Goal: Find specific page/section: Find specific page/section

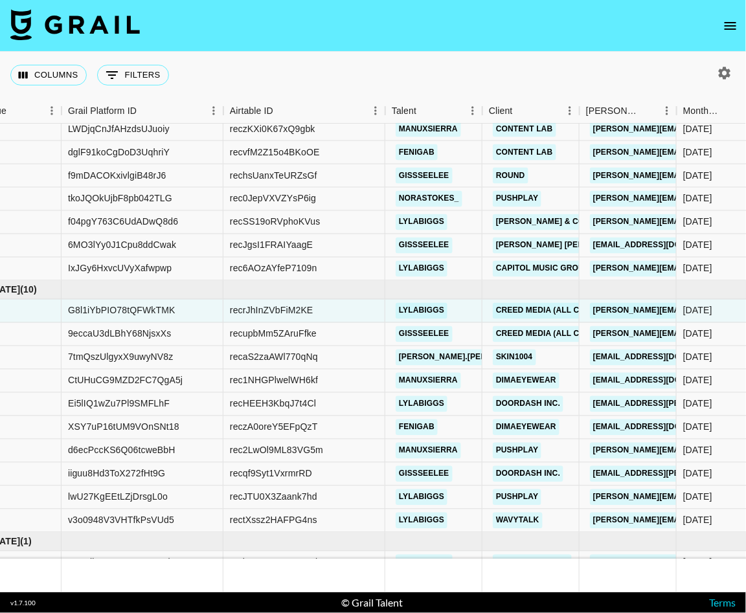
scroll to position [1150, 45]
click at [60, 82] on button "Columns" at bounding box center [48, 75] width 76 height 21
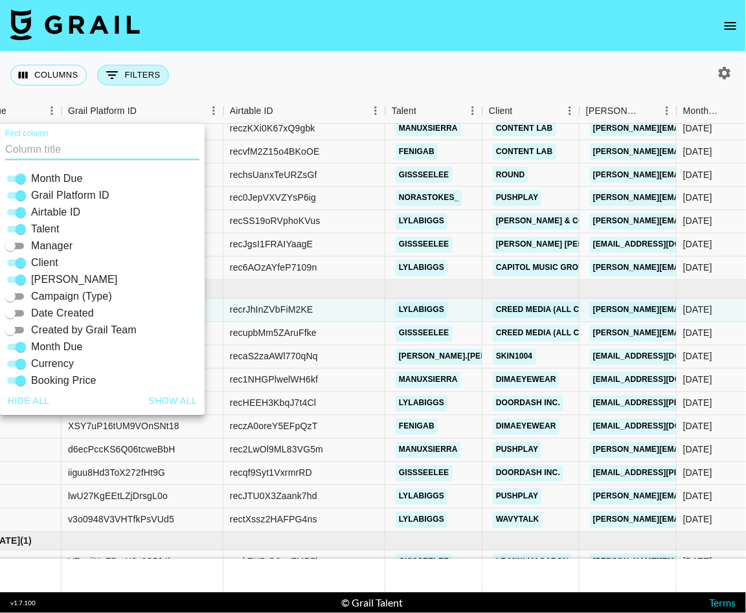
click at [146, 84] on button "0 Filters" at bounding box center [133, 75] width 72 height 21
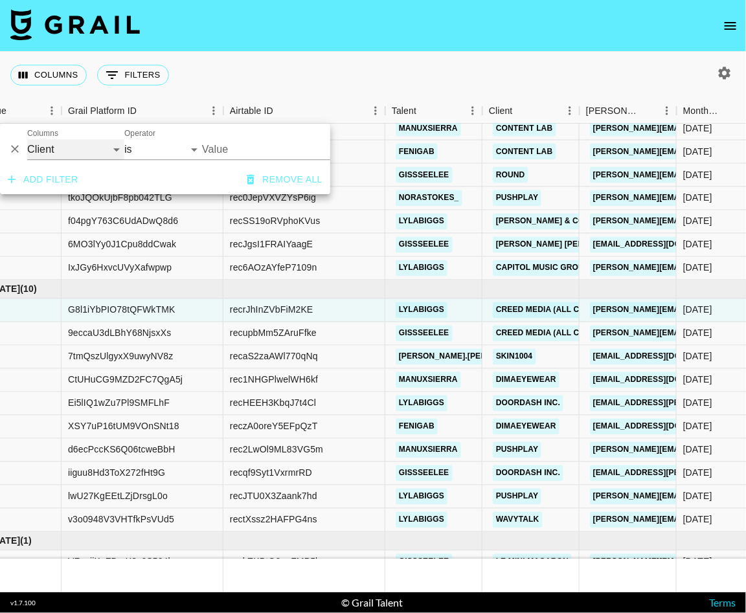
click at [74, 146] on select "Grail Platform ID Airtable ID Talent Manager Client [PERSON_NAME] Campaign (Typ…" at bounding box center [75, 149] width 97 height 21
select select "talentName"
click at [27, 139] on select "Grail Platform ID Airtable ID Talent Manager Client [PERSON_NAME] Campaign (Typ…" at bounding box center [75, 149] width 97 height 21
select select "contains"
click at [212, 152] on input "Value" at bounding box center [263, 149] width 123 height 21
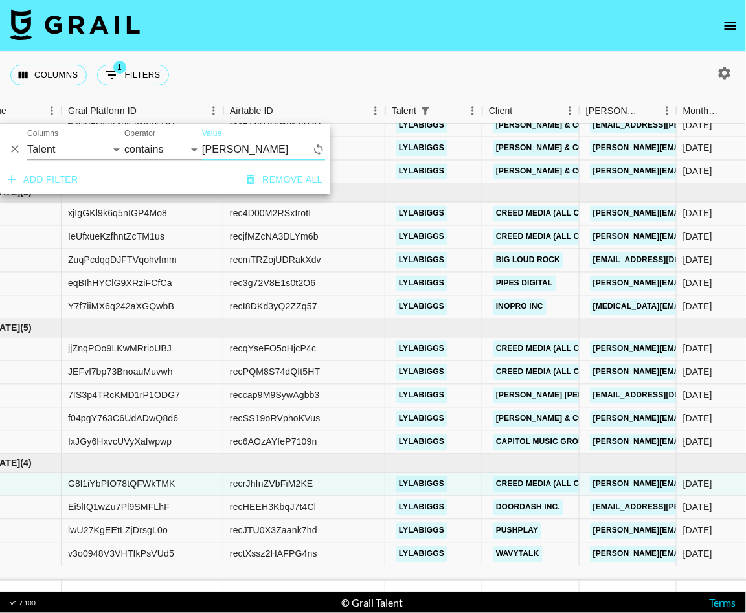
scroll to position [130, 45]
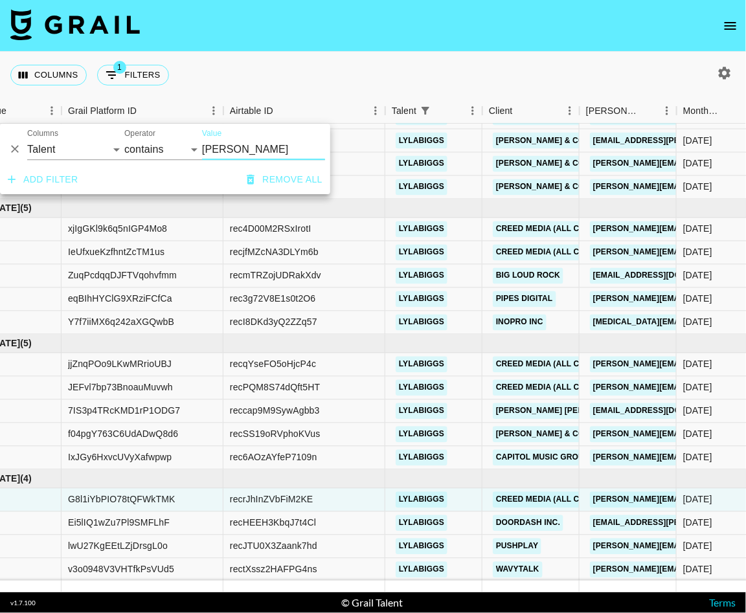
type input "[PERSON_NAME]"
click at [534, 58] on div "Columns 1 Filters + Booking" at bounding box center [373, 75] width 746 height 47
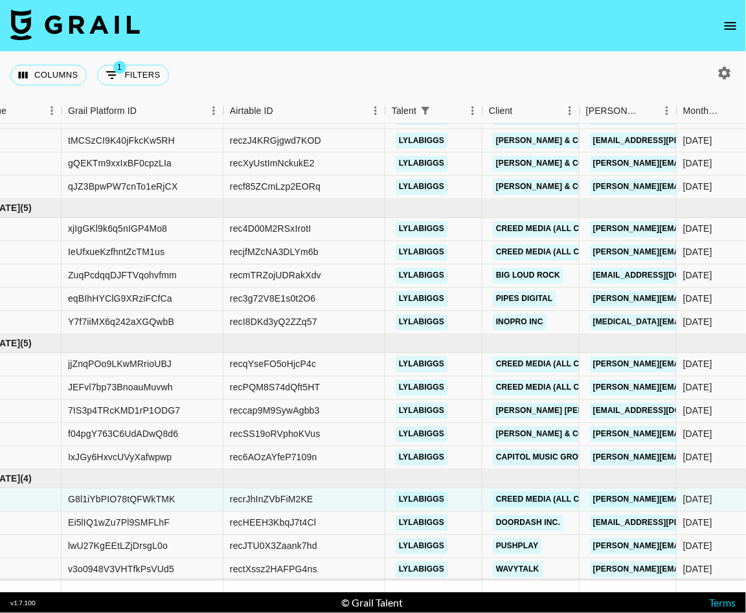
click at [728, 79] on icon "button" at bounding box center [725, 73] width 16 height 16
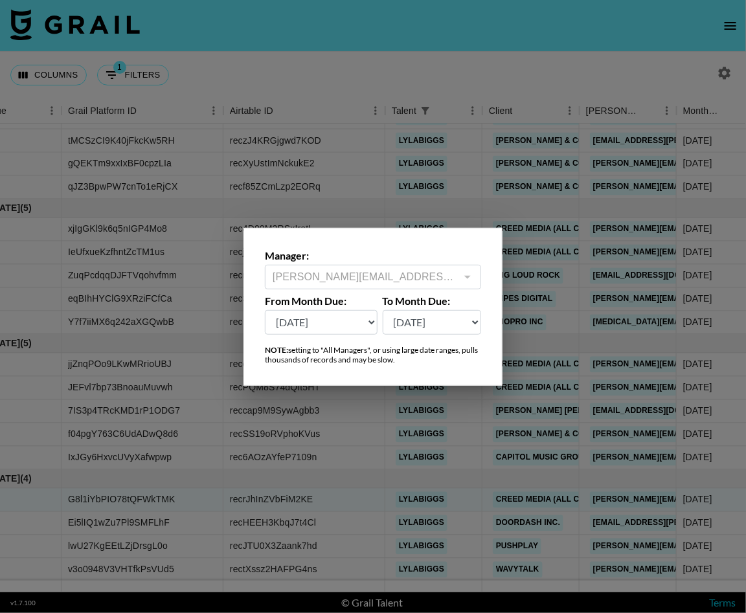
click at [337, 321] on select "[DATE] Aug '[DATE] Jun '[DATE] Apr '[DATE] Feb '[DATE] Dec '[DATE] Oct '[DATE] …" at bounding box center [321, 322] width 113 height 25
select select "[DATE]"
click at [265, 310] on select "[DATE] Aug '[DATE] Jun '[DATE] Apr '[DATE] Feb '[DATE] Dec '[DATE] Oct '[DATE] …" at bounding box center [321, 322] width 113 height 25
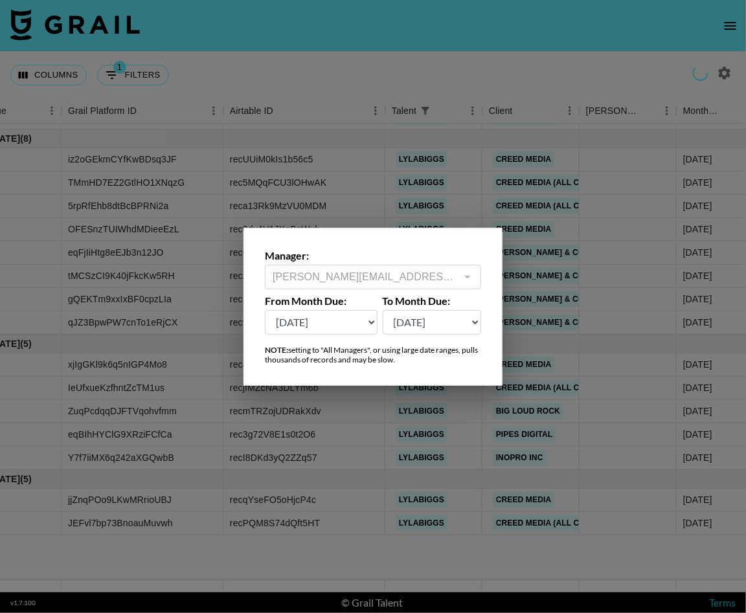
scroll to position [0, 45]
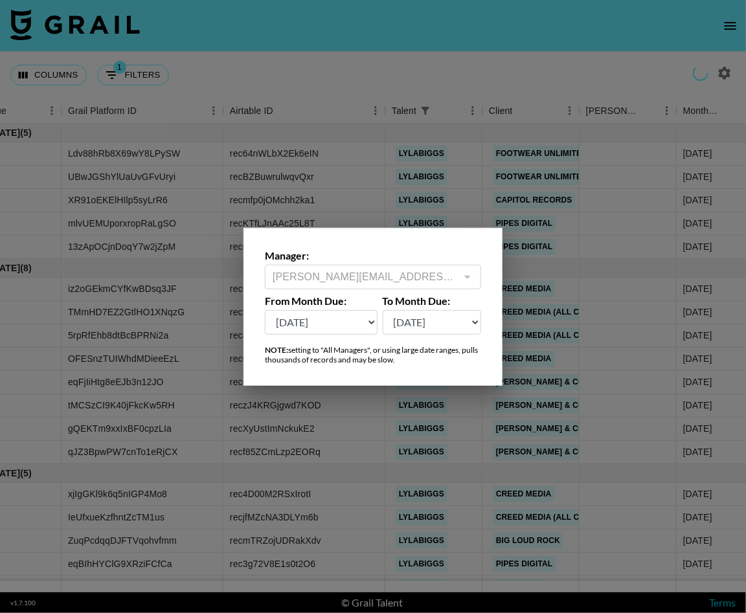
click at [531, 172] on div at bounding box center [373, 306] width 746 height 613
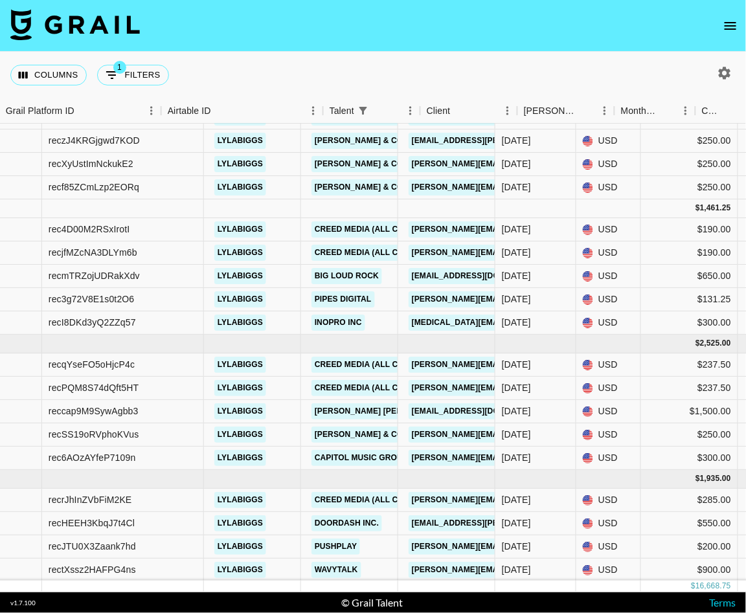
scroll to position [264, 0]
